Goal: Transaction & Acquisition: Purchase product/service

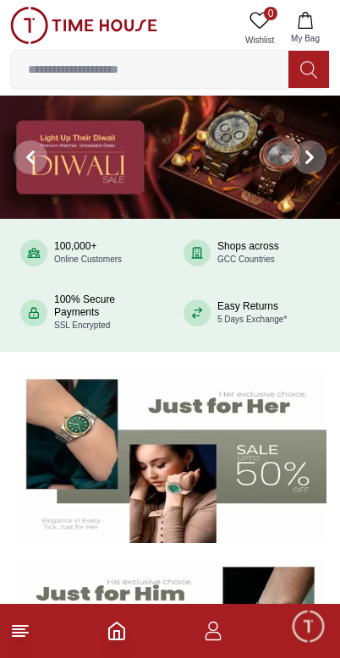
click at [17, 623] on icon at bounding box center [20, 630] width 20 height 20
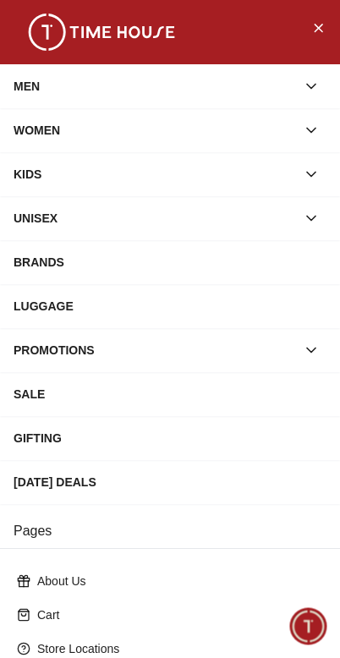
click at [50, 255] on div "BRANDS" at bounding box center [170, 262] width 313 height 30
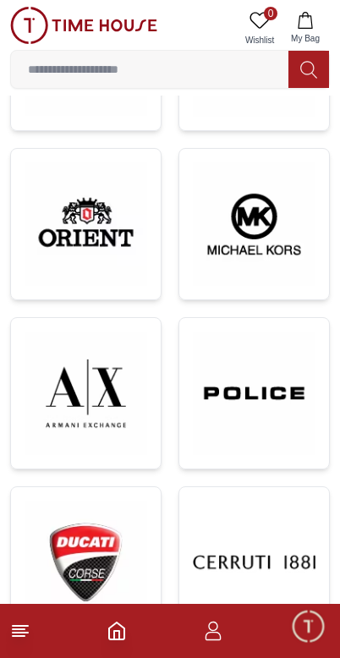
scroll to position [1108, 0]
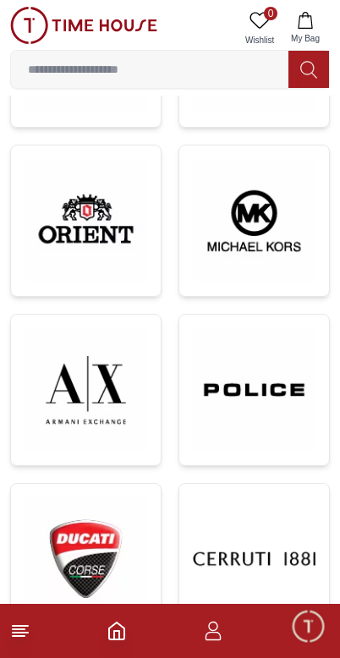
click at [265, 366] on img at bounding box center [254, 389] width 123 height 123
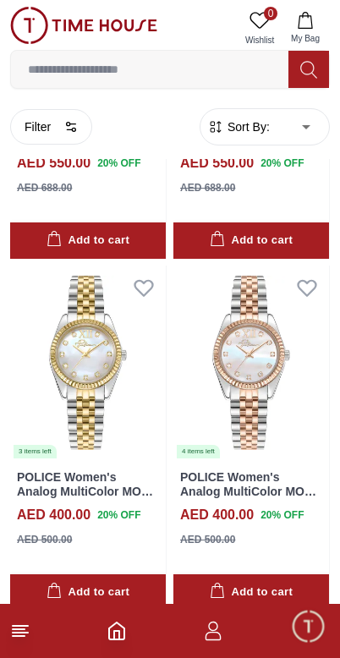
scroll to position [1731, 0]
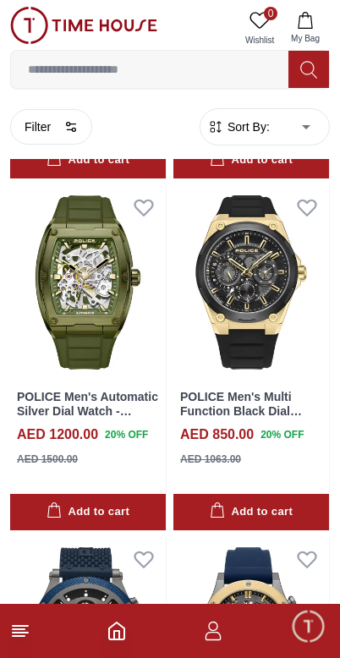
scroll to position [3510, 0]
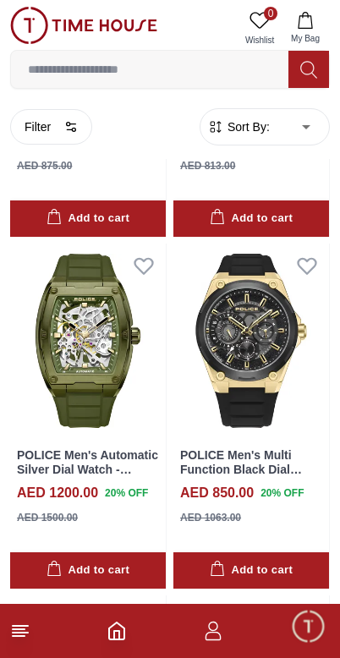
click at [79, 326] on img at bounding box center [88, 340] width 156 height 194
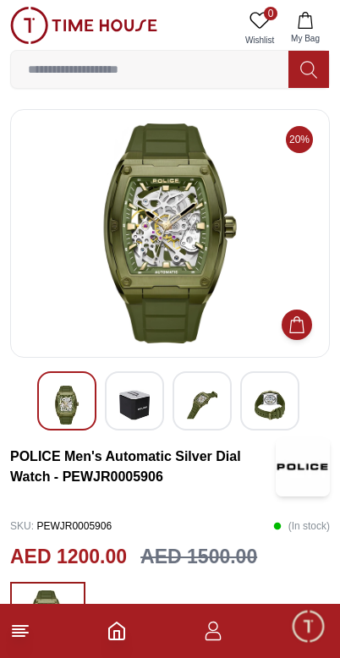
click at [139, 406] on img at bounding box center [134, 404] width 30 height 39
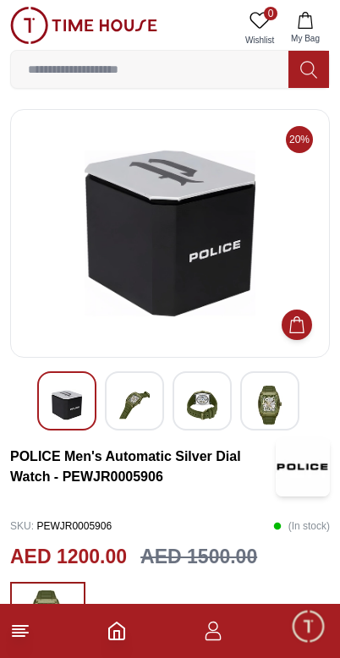
click at [204, 405] on img at bounding box center [202, 404] width 30 height 39
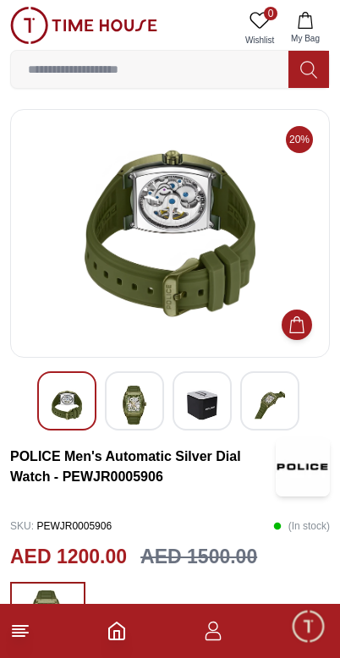
click at [281, 398] on img at bounding box center [269, 404] width 30 height 39
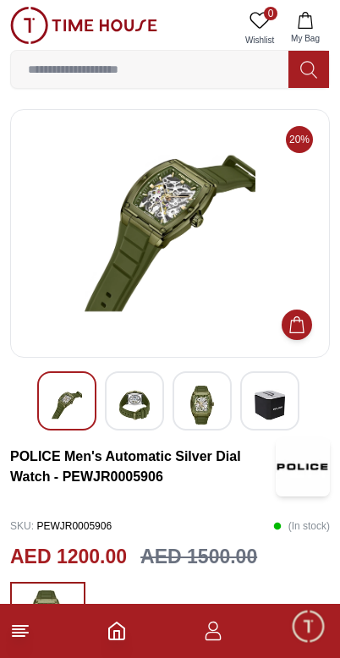
click at [11, 614] on footer at bounding box center [170, 631] width 340 height 54
click at [16, 624] on icon at bounding box center [20, 630] width 20 height 20
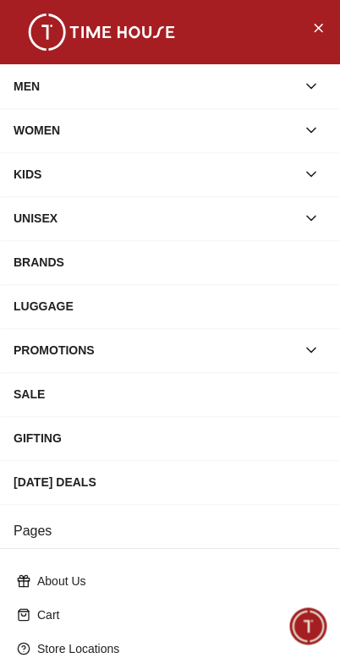
click at [40, 259] on div "BRANDS" at bounding box center [170, 262] width 313 height 30
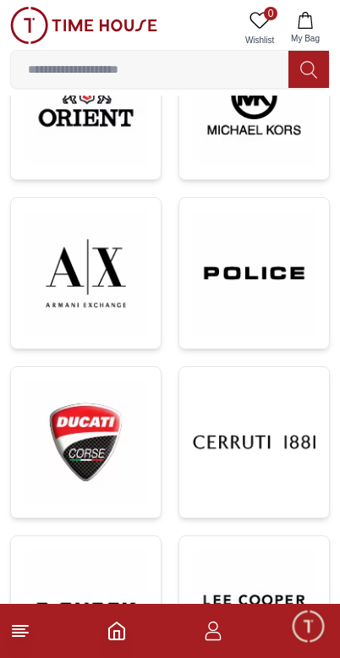
scroll to position [1172, 0]
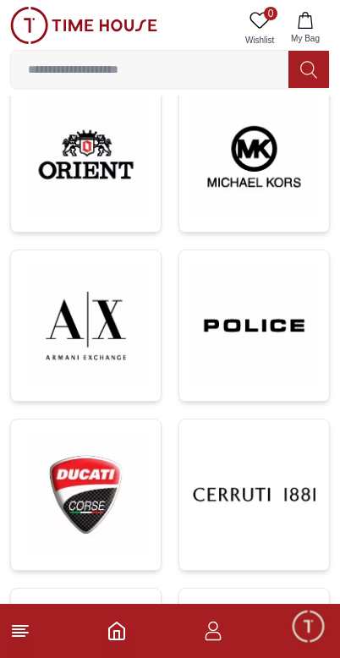
click at [271, 324] on img at bounding box center [254, 325] width 123 height 123
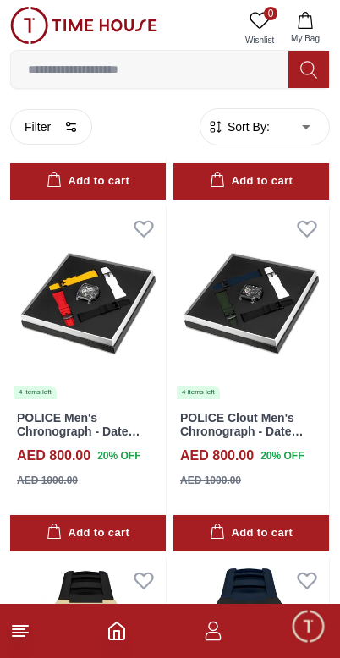
scroll to position [6693, 0]
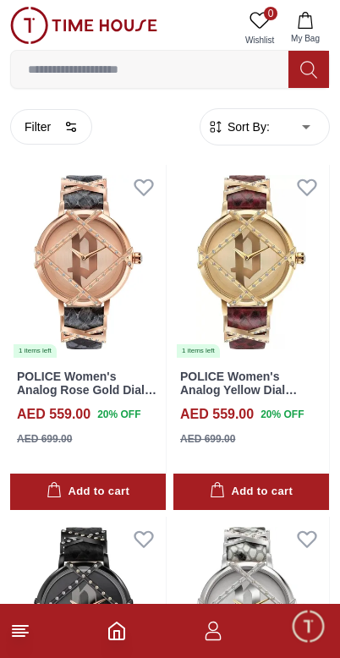
scroll to position [10186, 0]
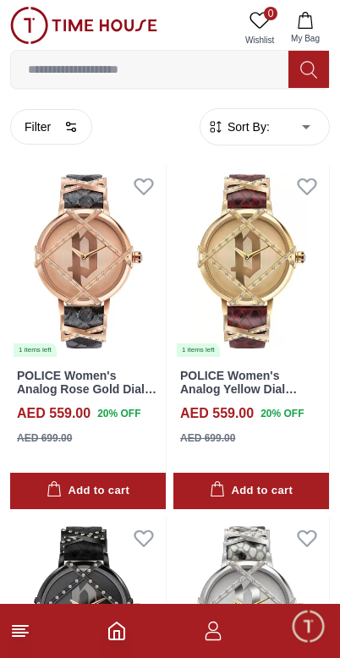
click at [68, 222] on img at bounding box center [88, 261] width 156 height 194
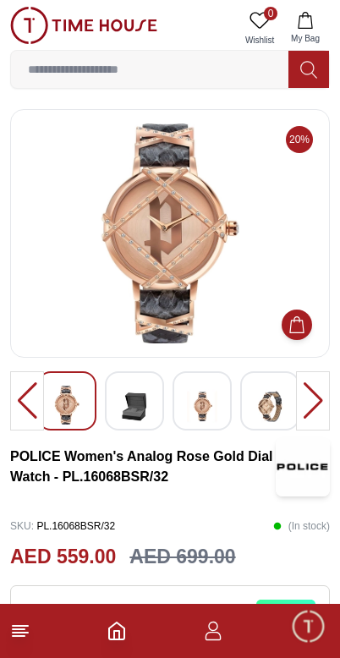
click at [140, 248] on img at bounding box center [170, 233] width 291 height 220
